Goal: Task Accomplishment & Management: Complete application form

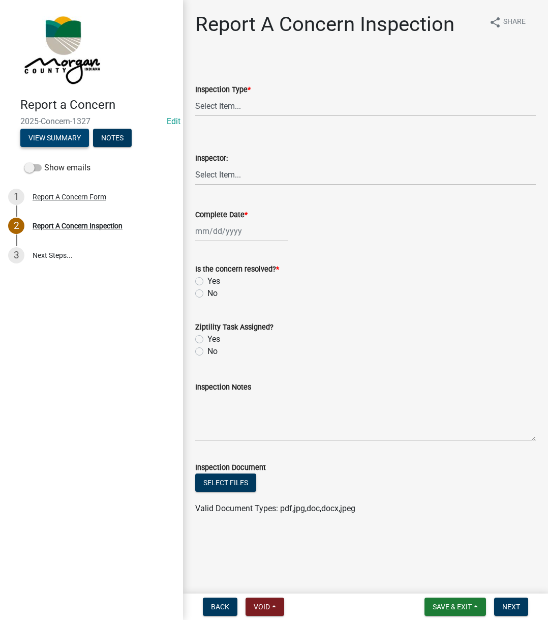
click at [69, 141] on button "View Summary" at bounding box center [54, 138] width 69 height 18
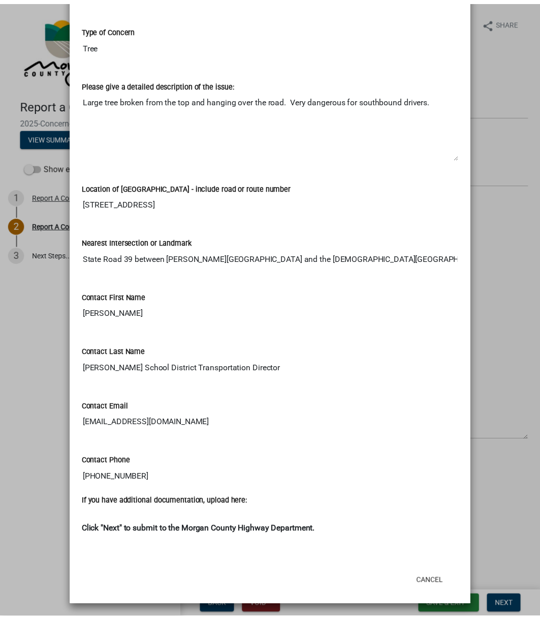
scroll to position [173, 0]
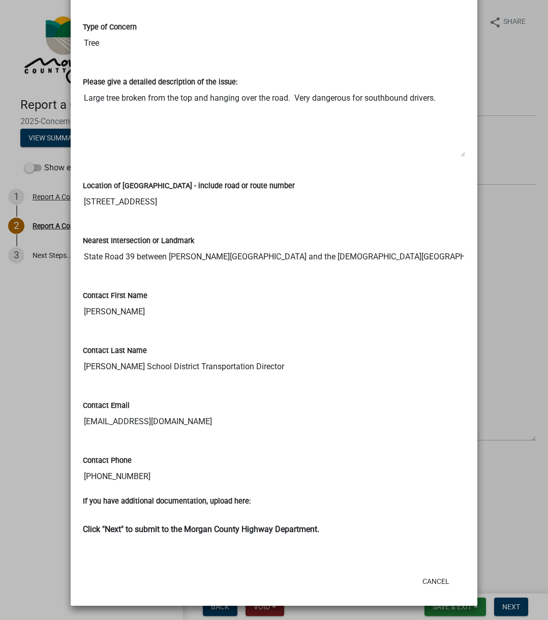
click at [83, 98] on textarea "Large tree broken from the top and hanging over the road. Very dangerous for so…" at bounding box center [274, 122] width 382 height 69
drag, startPoint x: 81, startPoint y: 98, endPoint x: 419, endPoint y: 106, distance: 337.7
click at [419, 106] on textarea "Large tree broken from the top and hanging over the road. Very dangerous for so…" at bounding box center [274, 122] width 382 height 69
click at [133, 226] on div "Nearest Intersection or Landmark State Road 39 between Lentz Tree Farm Road and…" at bounding box center [274, 243] width 382 height 47
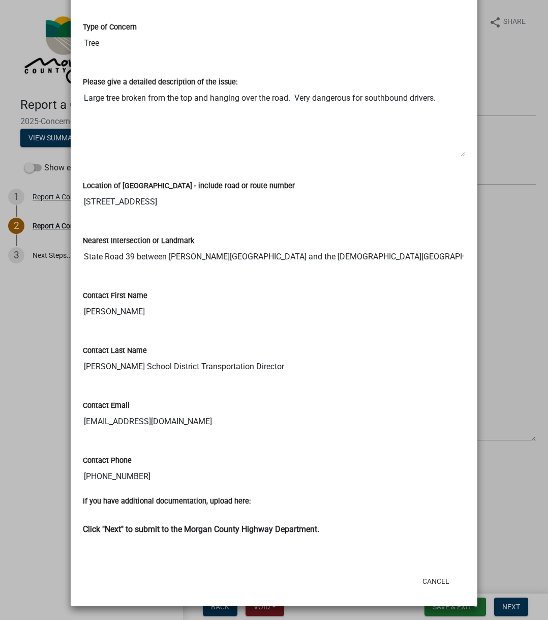
click at [88, 419] on input "melliott@m-gsd.org" at bounding box center [274, 421] width 382 height 20
drag, startPoint x: 88, startPoint y: 419, endPoint x: 149, endPoint y: 418, distance: 61.0
click at [149, 418] on input "melliott@m-gsd.org" at bounding box center [274, 421] width 382 height 20
click at [422, 466] on button "Cancel" at bounding box center [435, 581] width 43 height 18
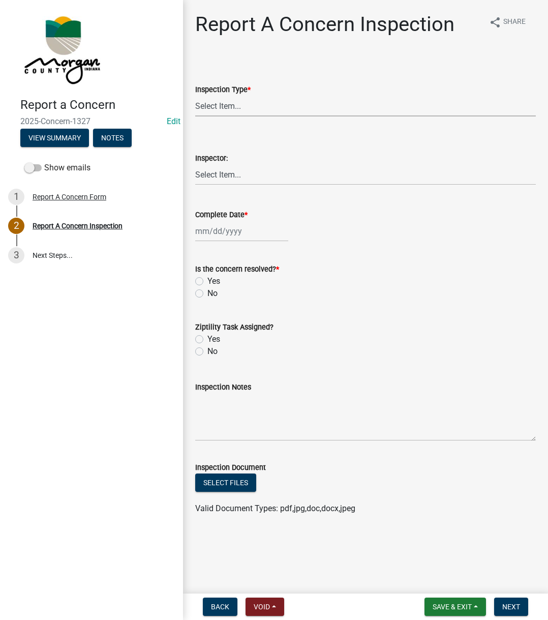
click at [212, 99] on select "Select Item... Pot Hole Patching Ditch Tree Sign Mowing Culvert Other" at bounding box center [365, 106] width 341 height 21
click at [195, 96] on select "Select Item... Pot Hole Patching Ditch Tree Sign Mowing Culvert Other" at bounding box center [365, 106] width 341 height 21
select select "05549d27-706b-4fc5-87d5-786b3b3055f9"
click at [221, 153] on div "Inspector:" at bounding box center [365, 158] width 341 height 12
drag, startPoint x: 222, startPoint y: 167, endPoint x: 228, endPoint y: 180, distance: 14.6
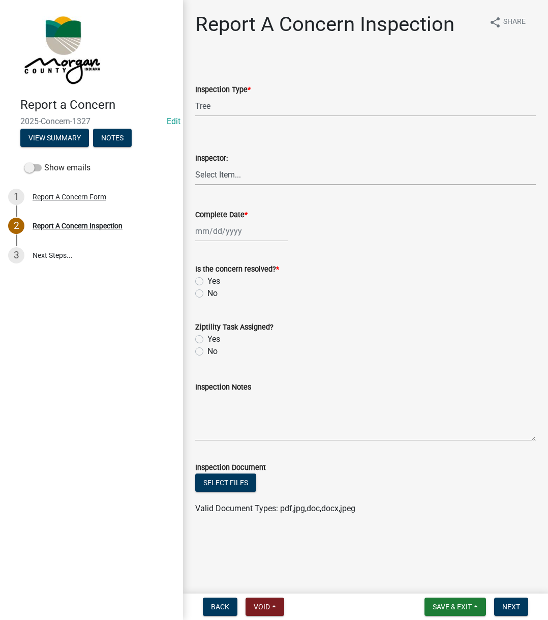
click at [222, 167] on select "Select Item... Charlie Wilson Justin Schneck Ron Owens John Grenier Eddie Fishe…" at bounding box center [365, 174] width 341 height 21
click at [195, 164] on select "Select Item... Charlie Wilson Justin Schneck Ron Owens John Grenier Eddie Fishe…" at bounding box center [365, 174] width 341 height 21
select select "742eb044-fc58-4034-b35e-1550e746fcda"
click at [217, 239] on div at bounding box center [241, 231] width 93 height 21
select select "9"
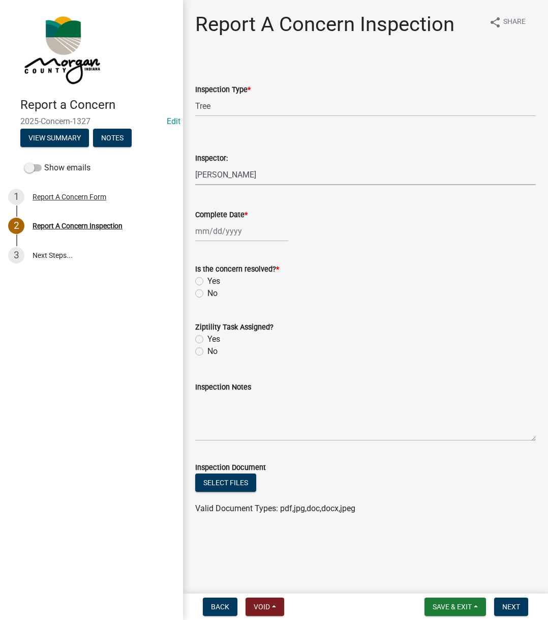
select select "2025"
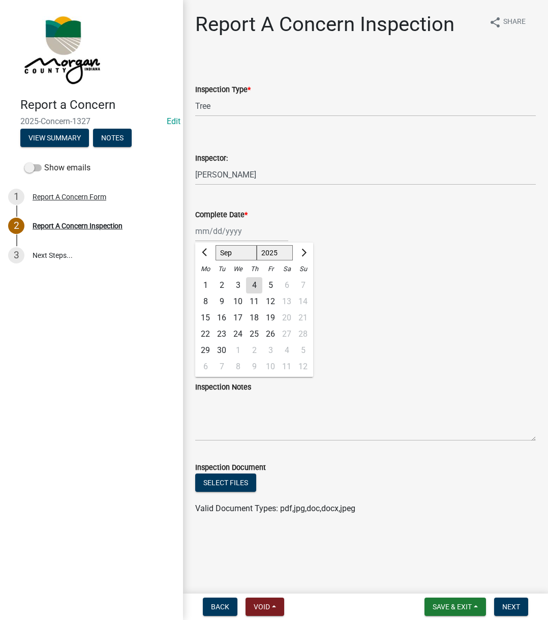
click at [253, 283] on div "4" at bounding box center [254, 285] width 16 height 16
type input "[DATE]"
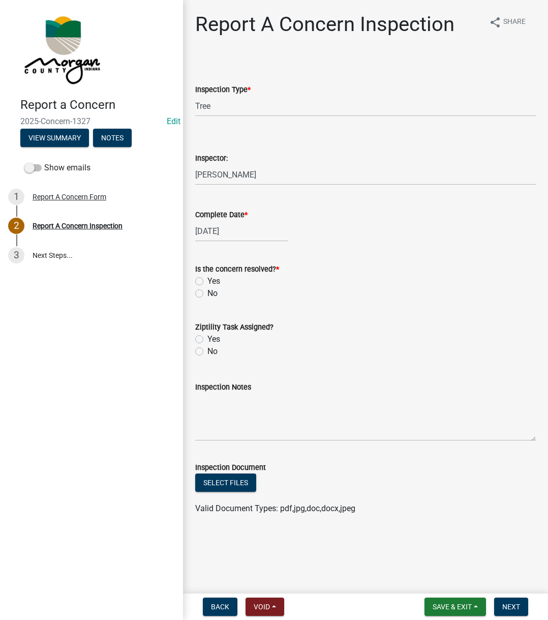
click at [207, 281] on label "Yes" at bounding box center [213, 281] width 13 height 12
click at [207, 281] on input "Yes" at bounding box center [210, 278] width 7 height 7
radio input "true"
click at [207, 349] on label "No" at bounding box center [212, 351] width 10 height 12
click at [207, 349] on input "No" at bounding box center [210, 348] width 7 height 7
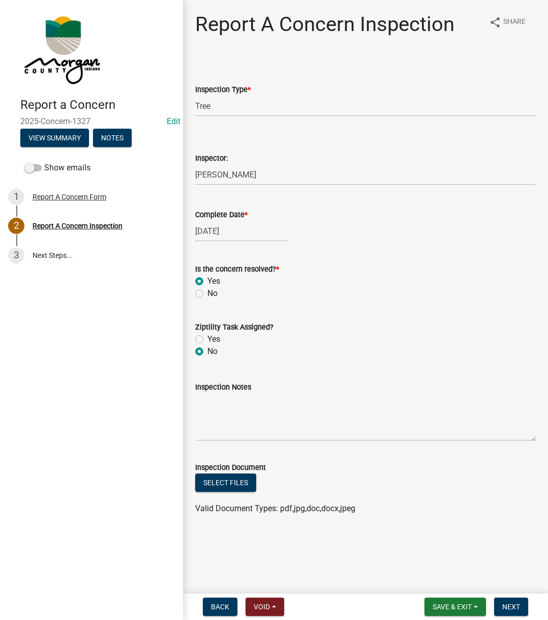
radio input "true"
click at [241, 408] on textarea "Inspection Notes" at bounding box center [365, 417] width 341 height 48
type textarea "Emailed to let them know it is not our road"
click at [525, 466] on nav "Back Void Withdraw Lock Expire Void Save & Exit Save Save & Exit Next" at bounding box center [365, 606] width 365 height 26
click at [523, 466] on button "Next" at bounding box center [511, 606] width 34 height 18
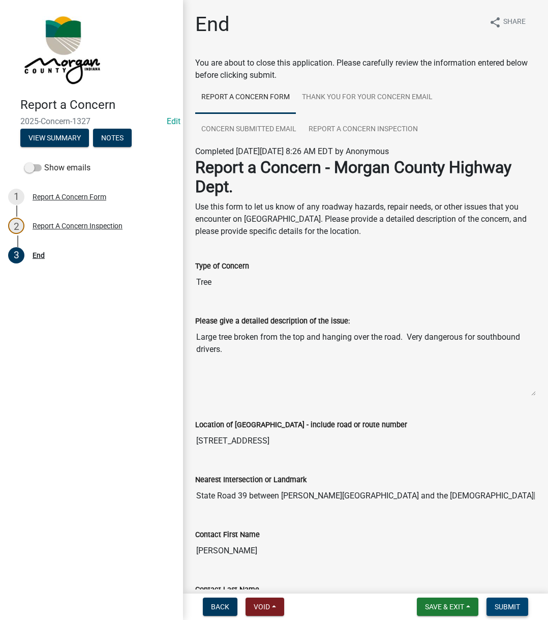
click at [518, 466] on span "Submit" at bounding box center [507, 607] width 25 height 8
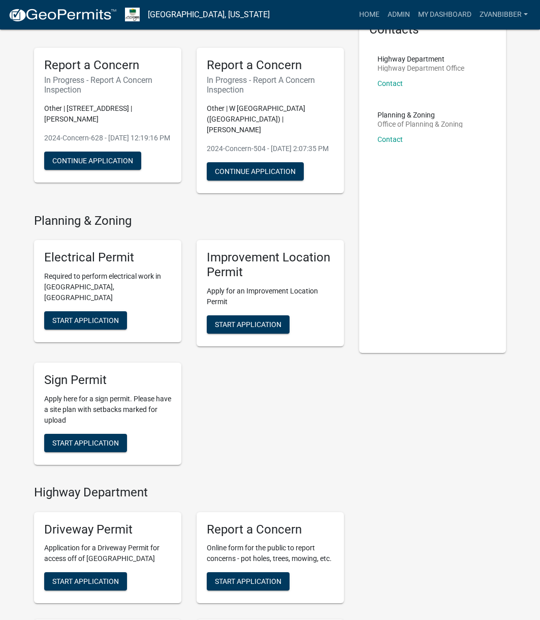
scroll to position [203, 0]
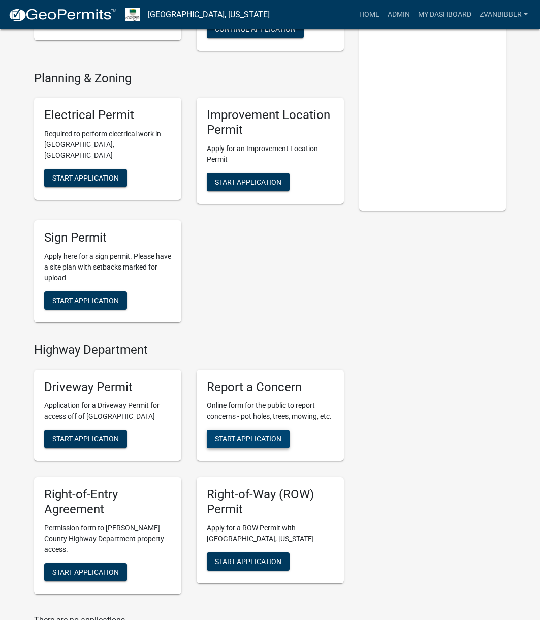
click at [270, 442] on span "Start Application" at bounding box center [248, 439] width 67 height 8
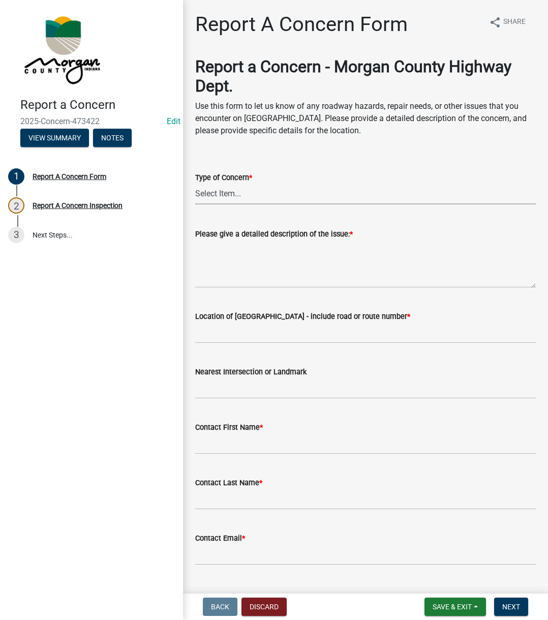
click at [225, 196] on select "Select Item... Pot Hole Patching Ditch Tree Sign Mowing Culvert Other" at bounding box center [365, 194] width 341 height 21
click at [195, 184] on select "Select Item... Pot Hole Patching Ditch Tree Sign Mowing Culvert Other" at bounding box center [365, 194] width 341 height 21
select select "eaace79d-96b0-4607-b41c-7bf69088e196"
click at [236, 257] on textarea "Please give a detailed description of the issue: *" at bounding box center [365, 264] width 341 height 48
paste textarea "Requested mowing on Big Bend at the curve near 6490 Paradise Lake. Says we have…"
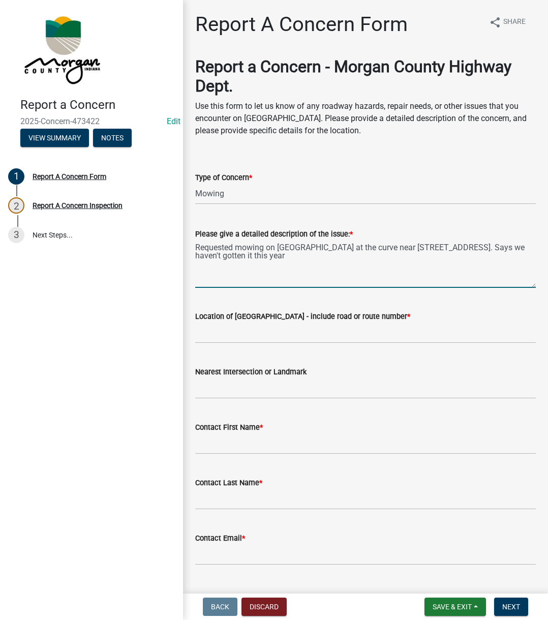
type textarea "Requested mowing on Big Bend at the curve near 6490 Paradise Lake. Says we have…"
click at [237, 330] on input "Location of Concern - include road or route number *" at bounding box center [365, 332] width 341 height 21
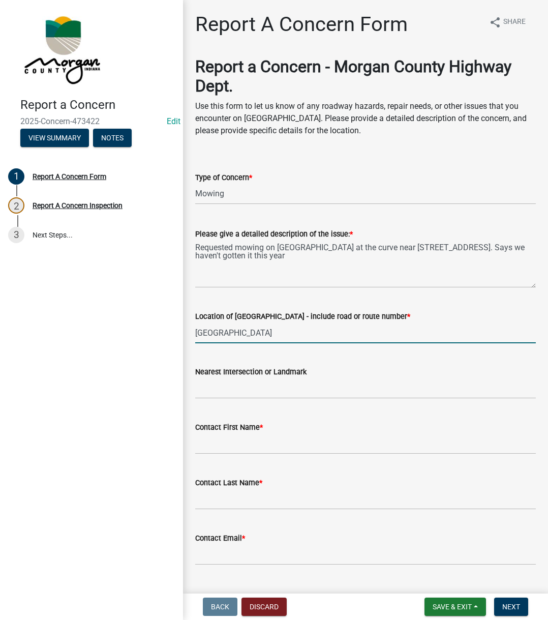
type input "6490 Paradise Lake"
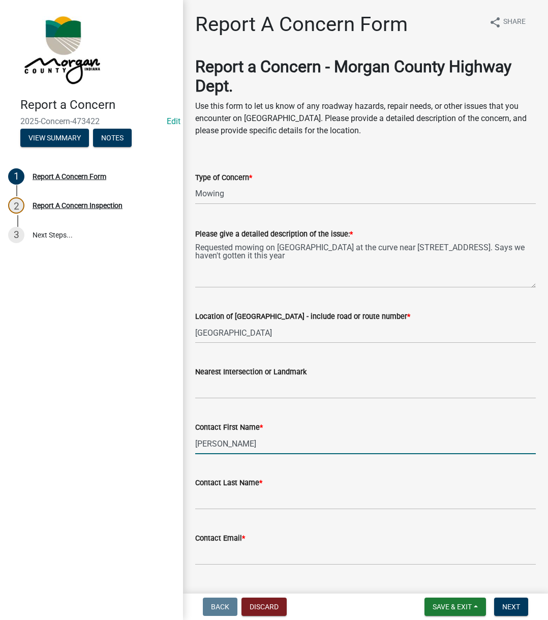
type input "Daniel"
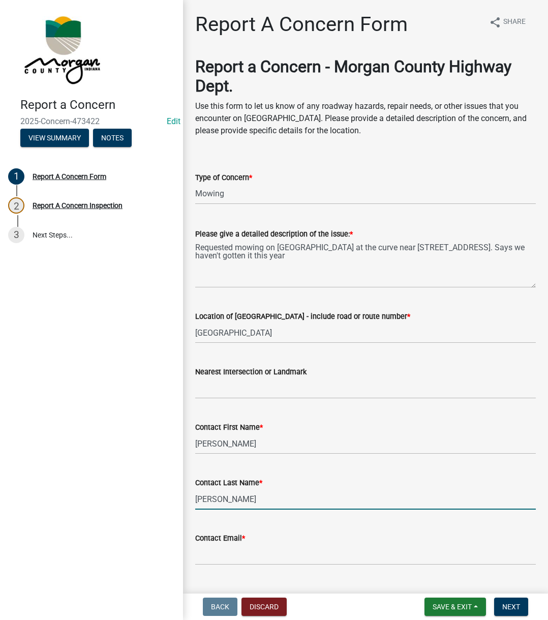
type input "Smith"
type input "[EMAIL_ADDRESS][DOMAIN_NAME]"
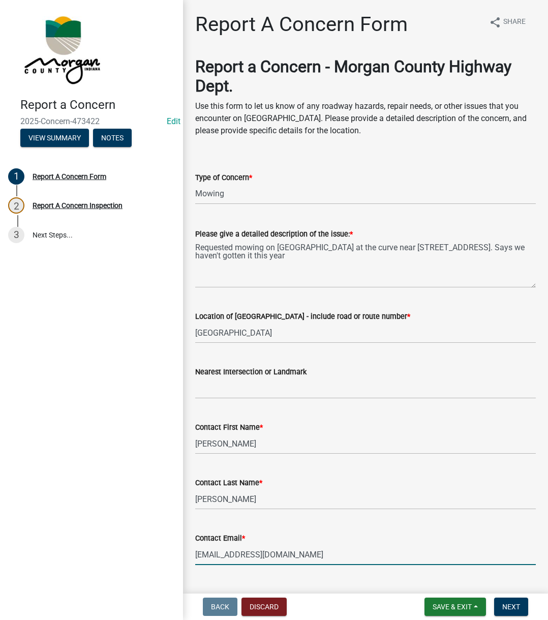
scroll to position [174, 0]
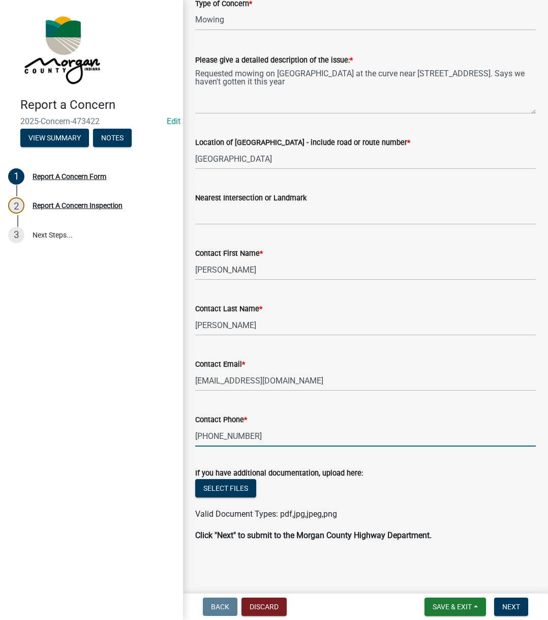
type input "317-500-7894"
click at [501, 466] on button "Next" at bounding box center [511, 606] width 34 height 18
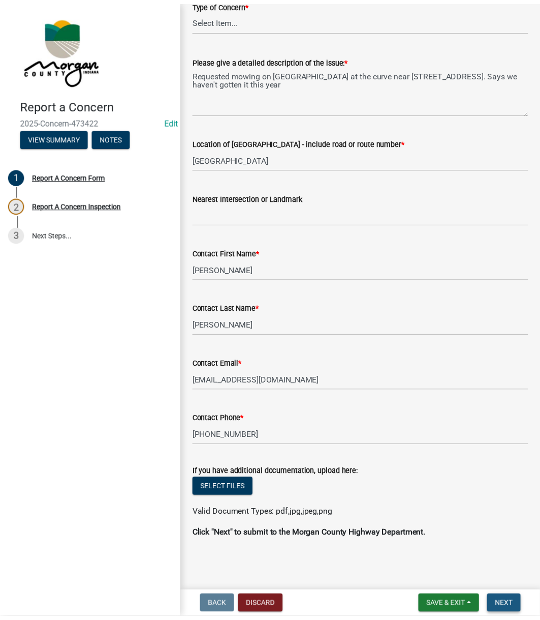
scroll to position [0, 0]
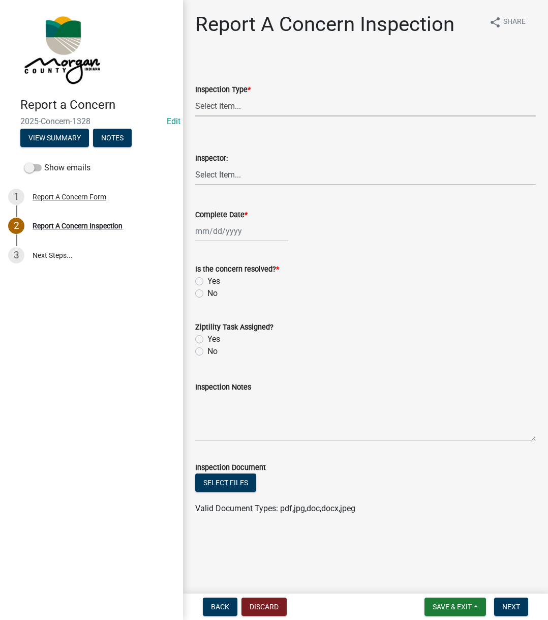
click at [257, 104] on select "Select Item... Pot Hole Patching Ditch Tree Sign Mowing Culvert Other" at bounding box center [365, 106] width 341 height 21
click at [195, 96] on select "Select Item... Pot Hole Patching Ditch Tree Sign Mowing Culvert Other" at bounding box center [365, 106] width 341 height 21
select select "eaace79d-96b0-4607-b41c-7bf69088e196"
click at [233, 172] on select "Select Item... Charlie Wilson Justin Schneck Ron Owens John Grenier Eddie Fishe…" at bounding box center [365, 174] width 341 height 21
click at [195, 164] on select "Select Item... Charlie Wilson Justin Schneck Ron Owens John Grenier Eddie Fishe…" at bounding box center [365, 174] width 341 height 21
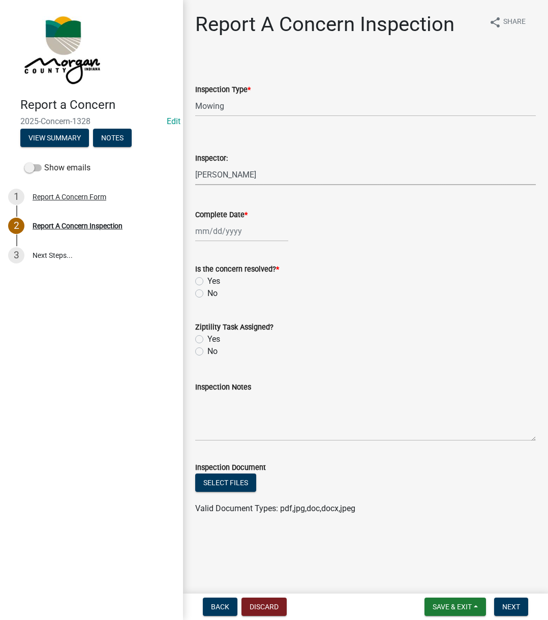
select select "742eb044-fc58-4034-b35e-1550e746fcda"
click at [217, 229] on div at bounding box center [241, 231] width 93 height 21
select select "9"
select select "2025"
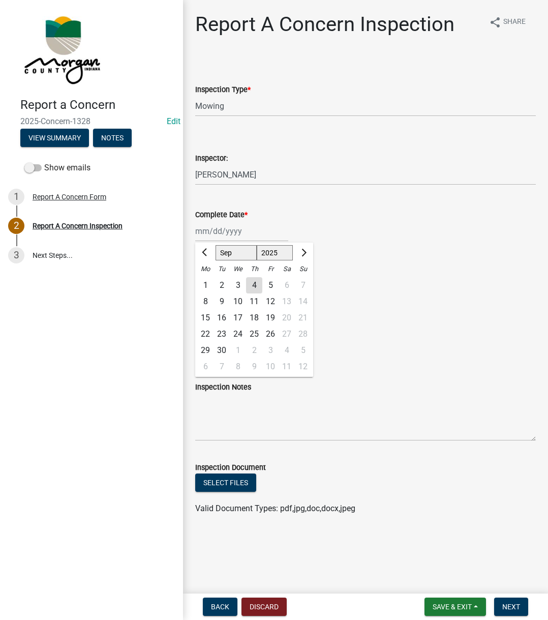
click at [247, 284] on div "4" at bounding box center [254, 285] width 16 height 16
type input "[DATE]"
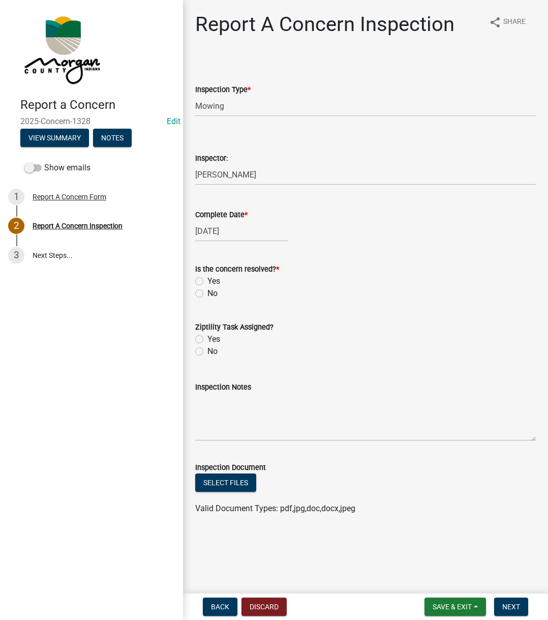
click at [207, 283] on label "Yes" at bounding box center [213, 281] width 13 height 12
click at [207, 282] on input "Yes" at bounding box center [210, 278] width 7 height 7
radio input "true"
click at [207, 352] on label "No" at bounding box center [212, 351] width 10 height 12
click at [207, 352] on input "No" at bounding box center [210, 348] width 7 height 7
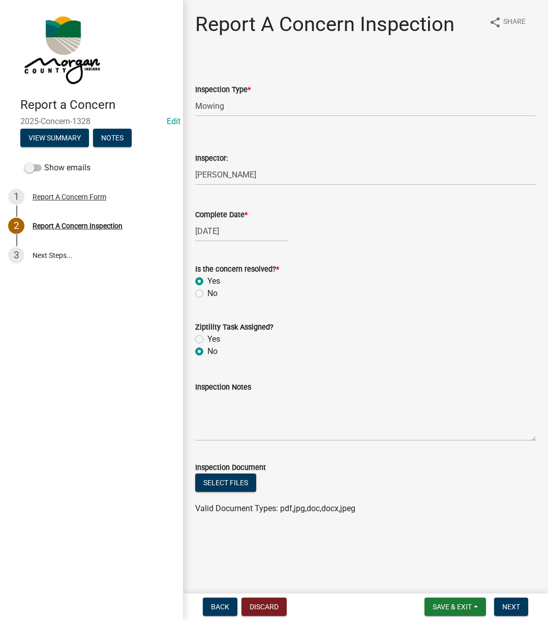
radio input "true"
click at [225, 391] on label "Inspection Notes" at bounding box center [223, 387] width 56 height 7
click at [225, 393] on textarea "Inspection Notes" at bounding box center [365, 417] width 341 height 48
type textarea "Sent to D3"
click at [510, 466] on span "Next" at bounding box center [511, 607] width 18 height 8
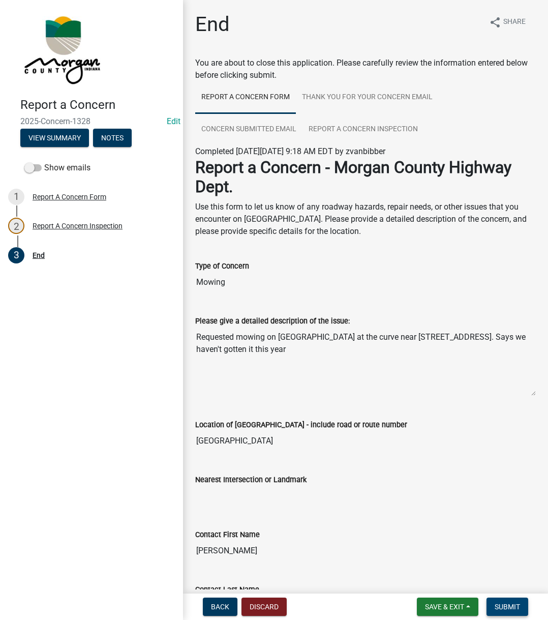
click at [510, 466] on span "Submit" at bounding box center [507, 607] width 25 height 8
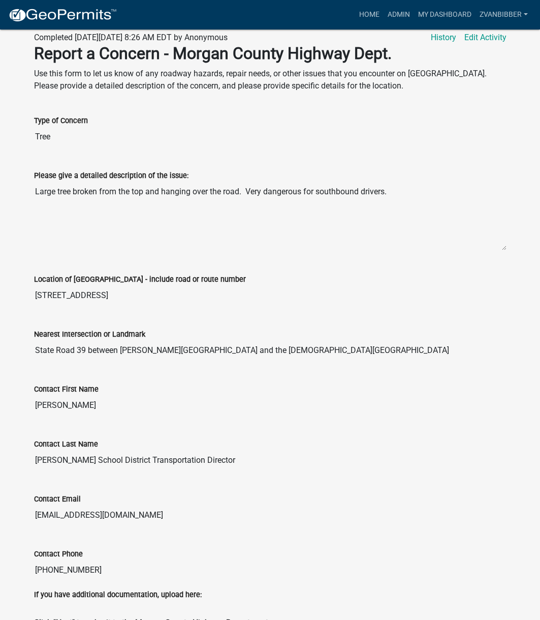
scroll to position [203, 0]
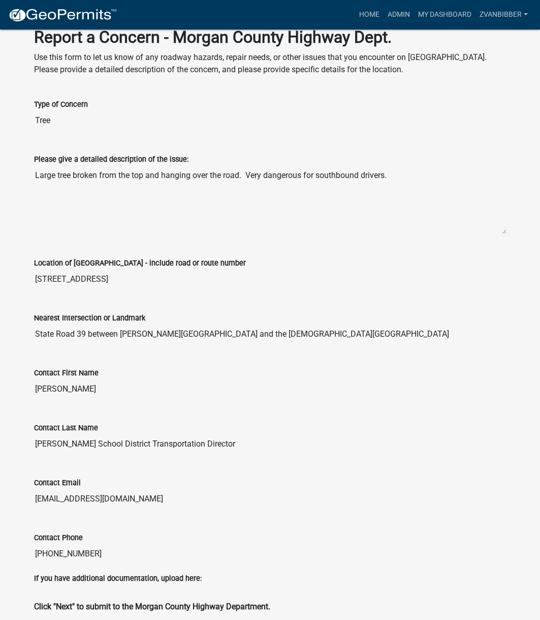
click at [44, 269] on input "7664 State Road 39" at bounding box center [270, 279] width 473 height 20
drag, startPoint x: 44, startPoint y: 267, endPoint x: 112, endPoint y: 266, distance: 68.1
click at [112, 269] on input "7664 State Road 39" at bounding box center [270, 279] width 473 height 20
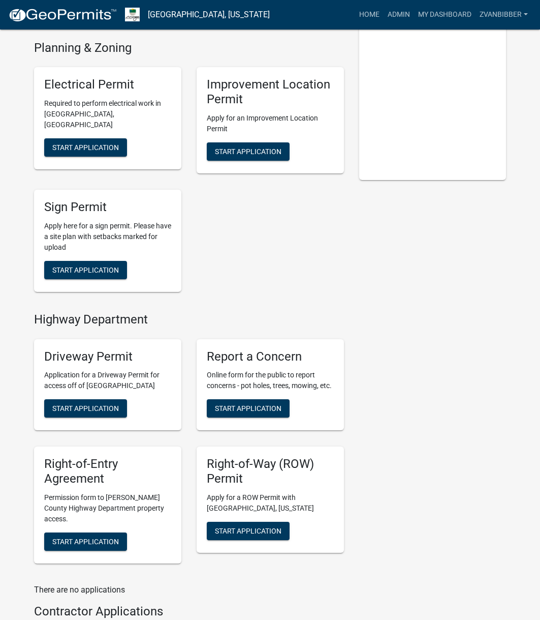
scroll to position [254, 0]
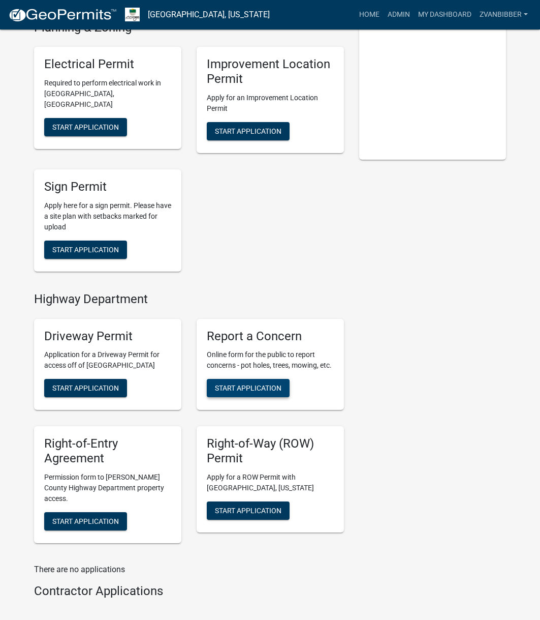
click at [252, 379] on button "Start Application" at bounding box center [248, 388] width 83 height 18
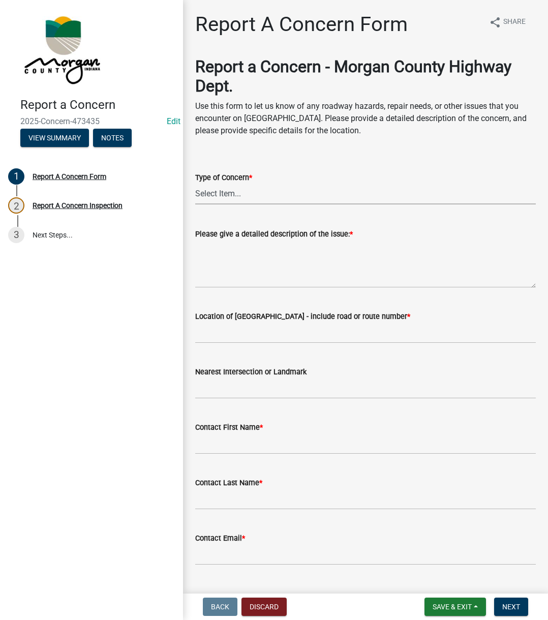
click at [209, 193] on select "Select Item... Pot Hole Patching Ditch Tree Sign Mowing Culvert Other" at bounding box center [365, 194] width 341 height 21
click at [195, 184] on select "Select Item... Pot Hole Patching Ditch Tree Sign Mowing Culvert Other" at bounding box center [365, 194] width 341 height 21
select select "3582e9dc-d8cd-4526-a2d9-157cc62522fd"
click at [253, 280] on textarea "Please give a detailed description of the issue: *" at bounding box center [365, 264] width 341 height 48
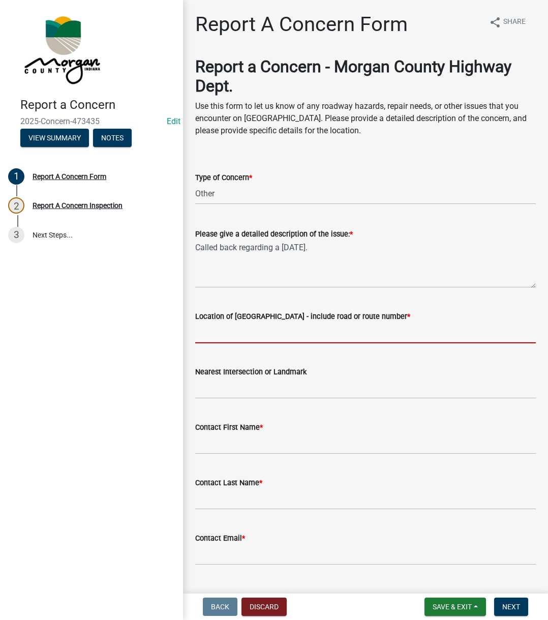
click at [242, 324] on input "Location of Concern - include road or route number *" at bounding box center [365, 332] width 341 height 21
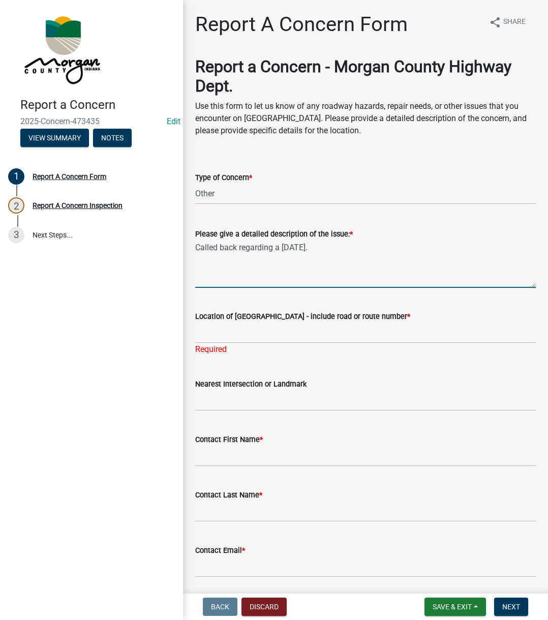
click at [326, 259] on textarea "Called back regarding a 3/28/25." at bounding box center [365, 264] width 341 height 48
type textarea "Called back regarding a 3/28/25 concern. The task was competed by Jed but says …"
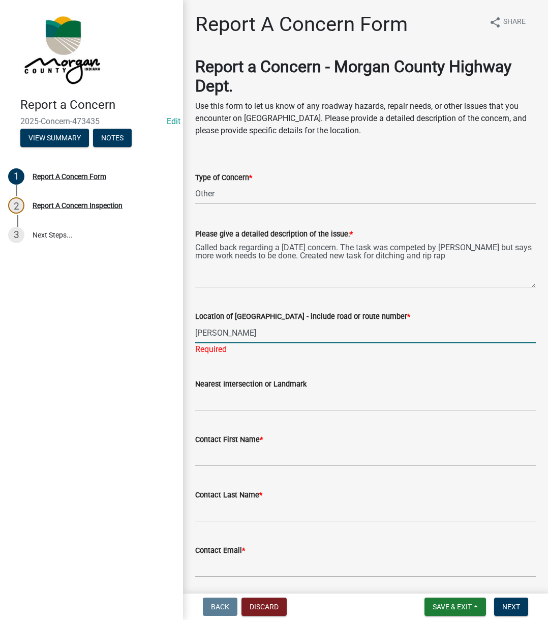
type input "Pennington"
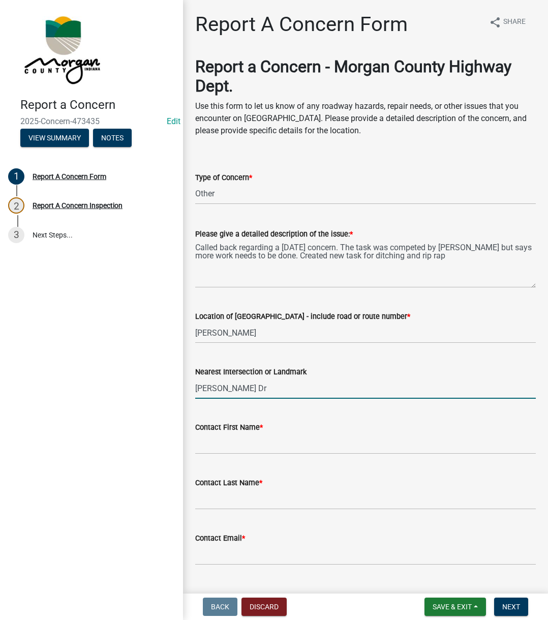
type input "Viola Dr"
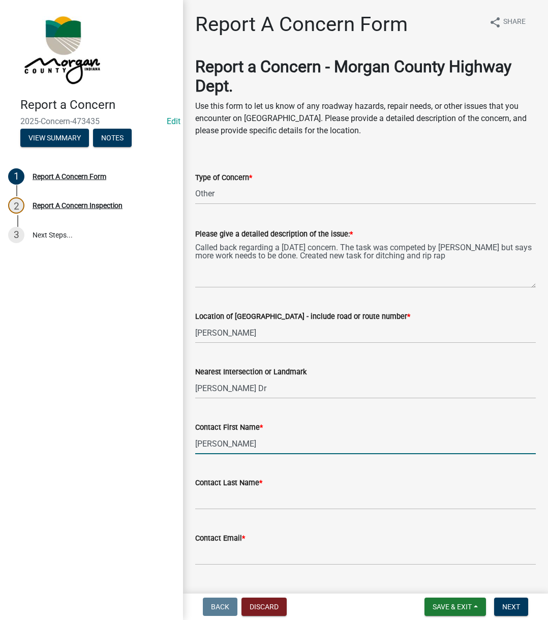
type input "Steve"
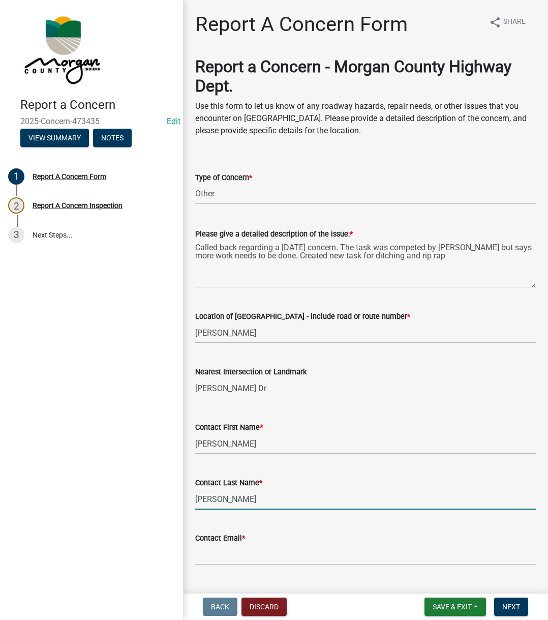
type input "Herring"
type input "[EMAIL_ADDRESS][DOMAIN_NAME]"
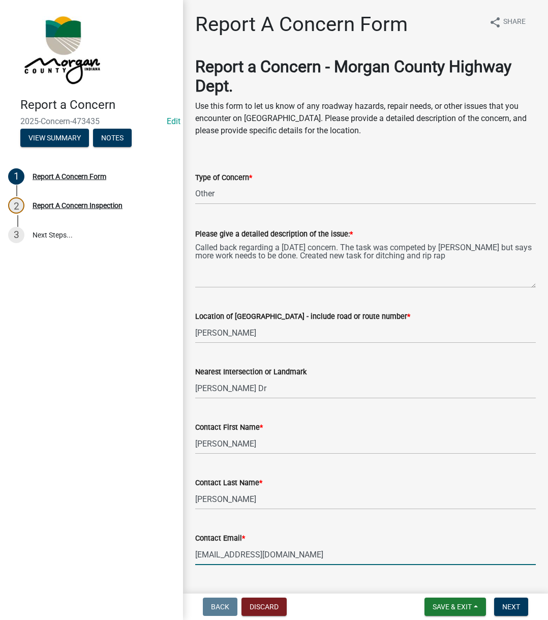
scroll to position [174, 0]
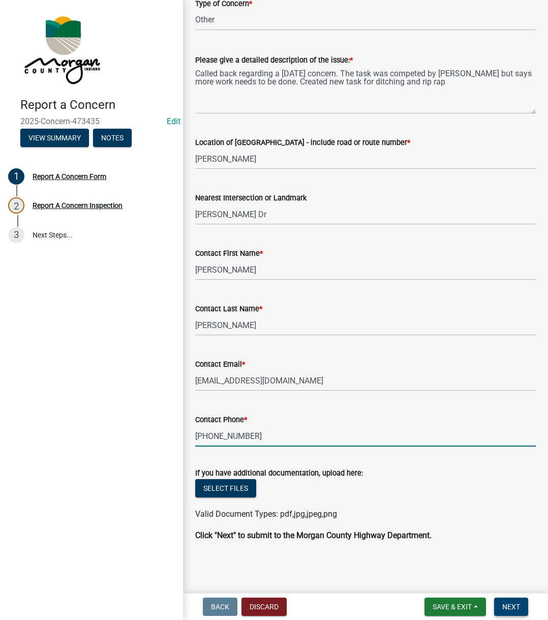
type input "[PHONE_NUMBER]"
click at [501, 605] on button "Next" at bounding box center [511, 606] width 34 height 18
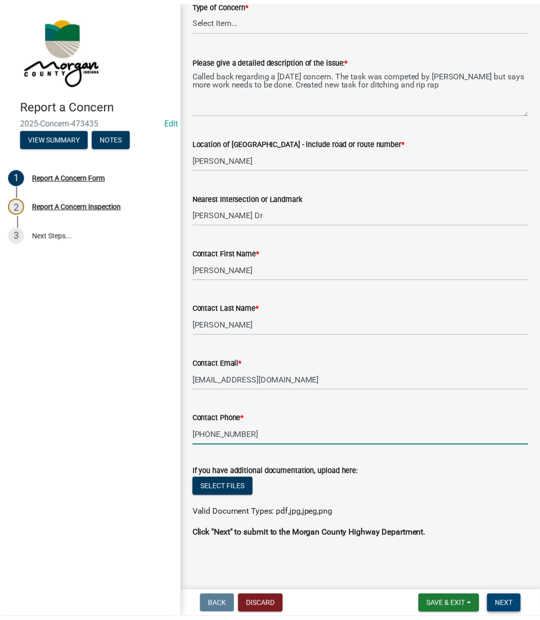
scroll to position [0, 0]
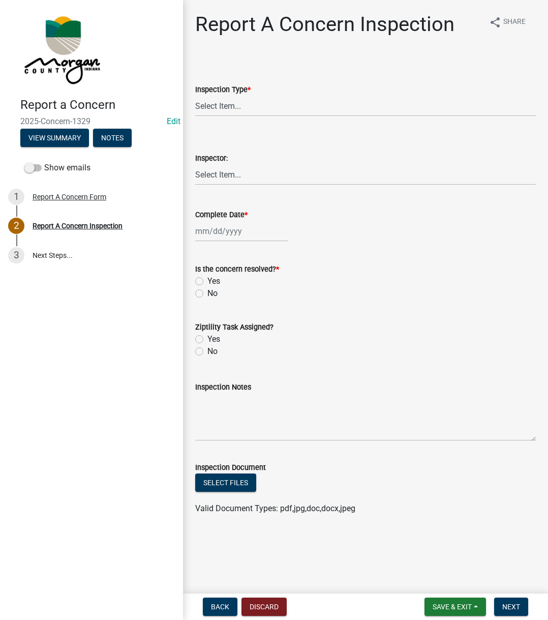
click at [321, 127] on div "Inspector: Select Item... Charlie Wilson Justin Schneck Ron Owens John Grenier …" at bounding box center [365, 155] width 341 height 59
click at [300, 101] on select "Select Item... Pot Hole Patching Ditch Tree Sign Mowing Culvert Other" at bounding box center [365, 106] width 341 height 21
click at [195, 96] on select "Select Item... Pot Hole Patching Ditch Tree Sign Mowing Culvert Other" at bounding box center [365, 106] width 341 height 21
select select "3582e9dc-d8cd-4526-a2d9-157cc62522fd"
click at [228, 179] on select "Select Item... Charlie Wilson Justin Schneck Ron Owens John Grenier Eddie Fishe…" at bounding box center [365, 174] width 341 height 21
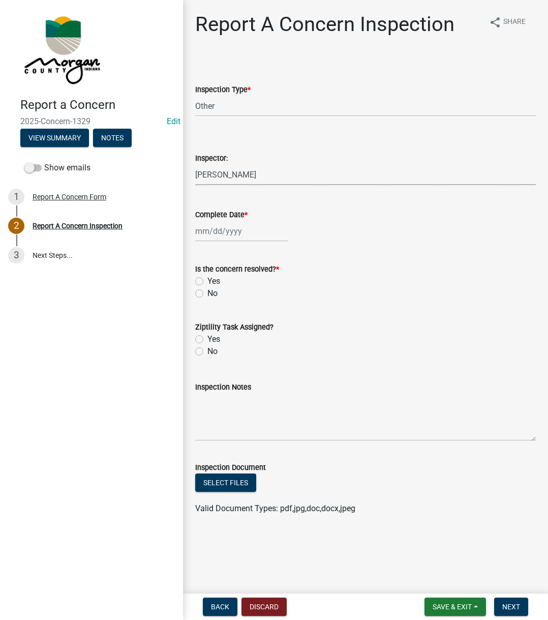
click at [195, 164] on select "Select Item... Charlie Wilson Justin Schneck Ron Owens John Grenier Eddie Fishe…" at bounding box center [365, 174] width 341 height 21
select select "742eb044-fc58-4034-b35e-1550e746fcda"
click at [241, 239] on div at bounding box center [241, 231] width 93 height 21
select select "9"
select select "2025"
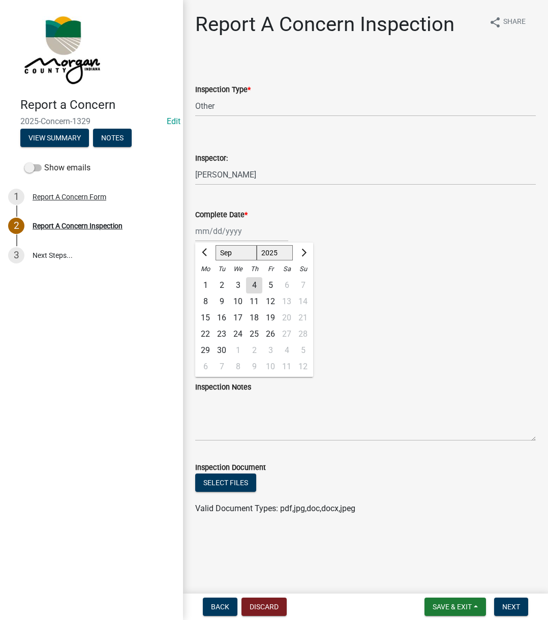
click at [252, 288] on div "4" at bounding box center [254, 285] width 16 height 16
type input "[DATE]"
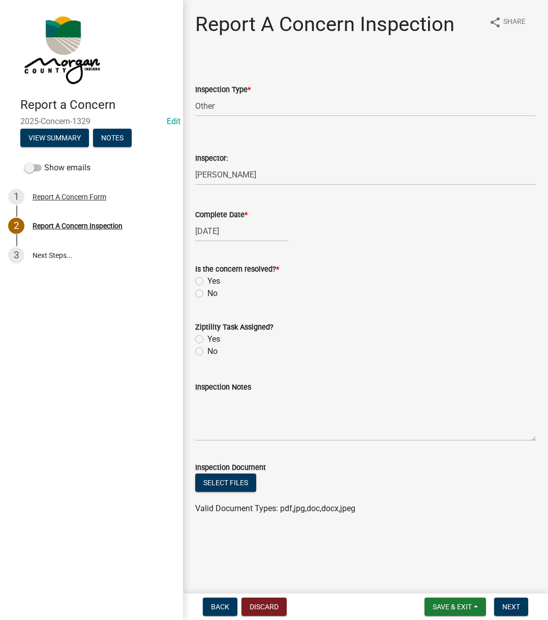
click at [207, 284] on label "Yes" at bounding box center [213, 281] width 13 height 12
click at [207, 282] on input "Yes" at bounding box center [210, 278] width 7 height 7
radio input "true"
click at [207, 337] on label "Yes" at bounding box center [213, 339] width 13 height 12
click at [207, 337] on input "Yes" at bounding box center [210, 336] width 7 height 7
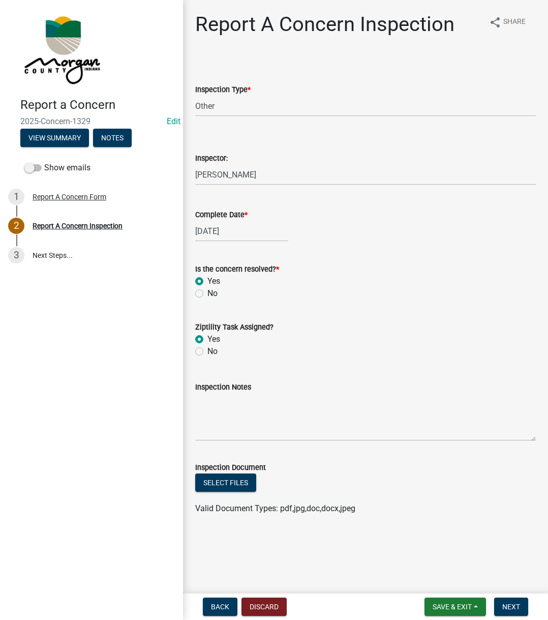
radio input "true"
click at [220, 399] on textarea "Inspection Notes" at bounding box center [365, 417] width 341 height 48
type textarea "Sent to [PERSON_NAME]"
click at [510, 608] on span "Next" at bounding box center [511, 607] width 18 height 8
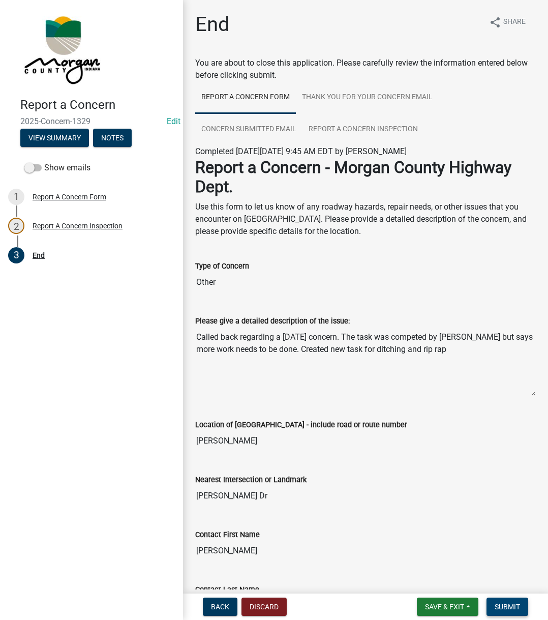
click at [510, 608] on span "Submit" at bounding box center [507, 607] width 25 height 8
